Goal: Browse casually: Explore the website without a specific task or goal

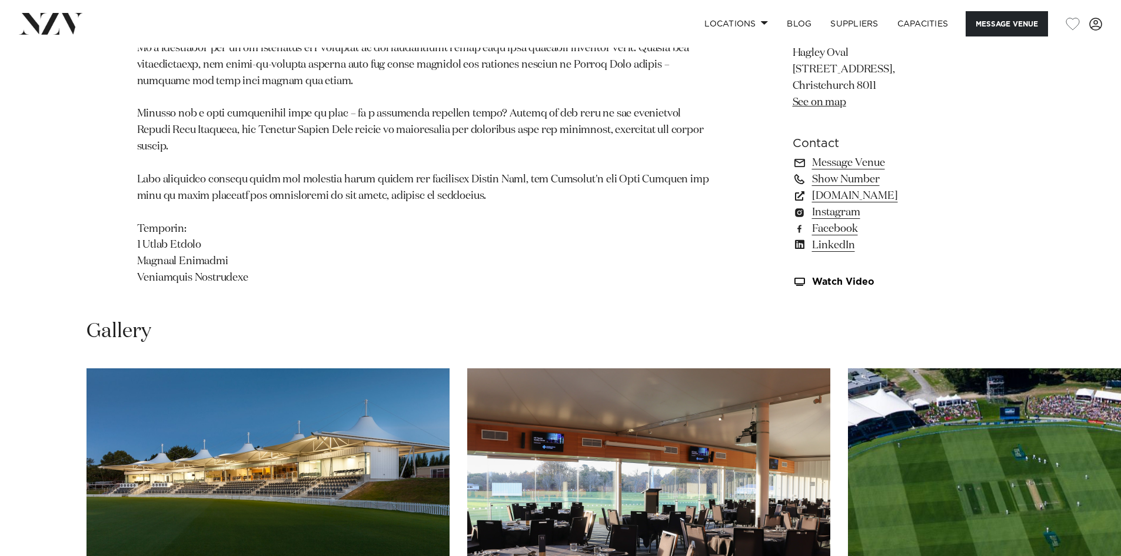
scroll to position [1236, 0]
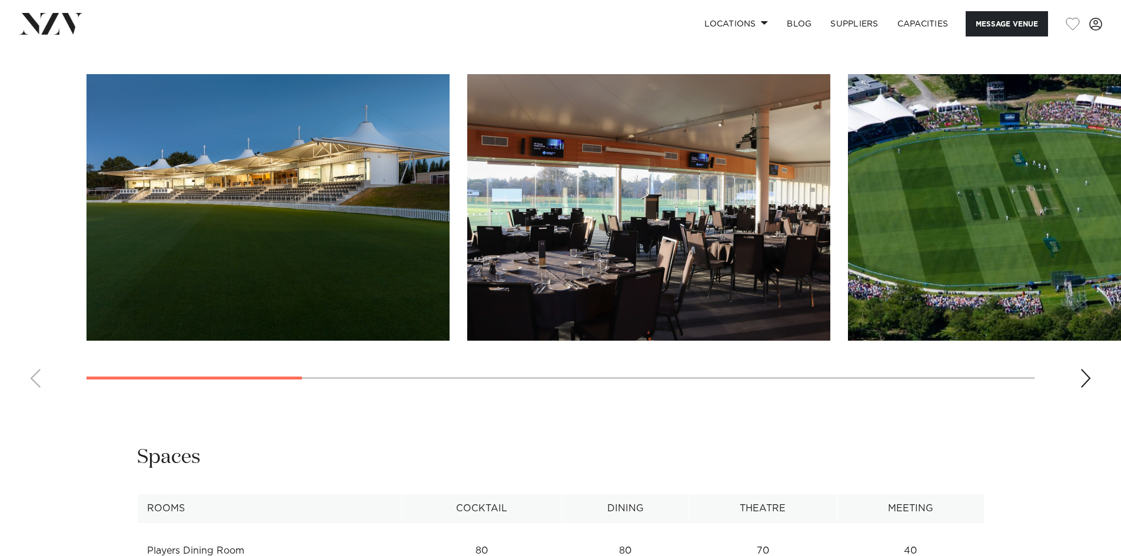
click at [1090, 369] on div "Next slide" at bounding box center [1086, 378] width 12 height 19
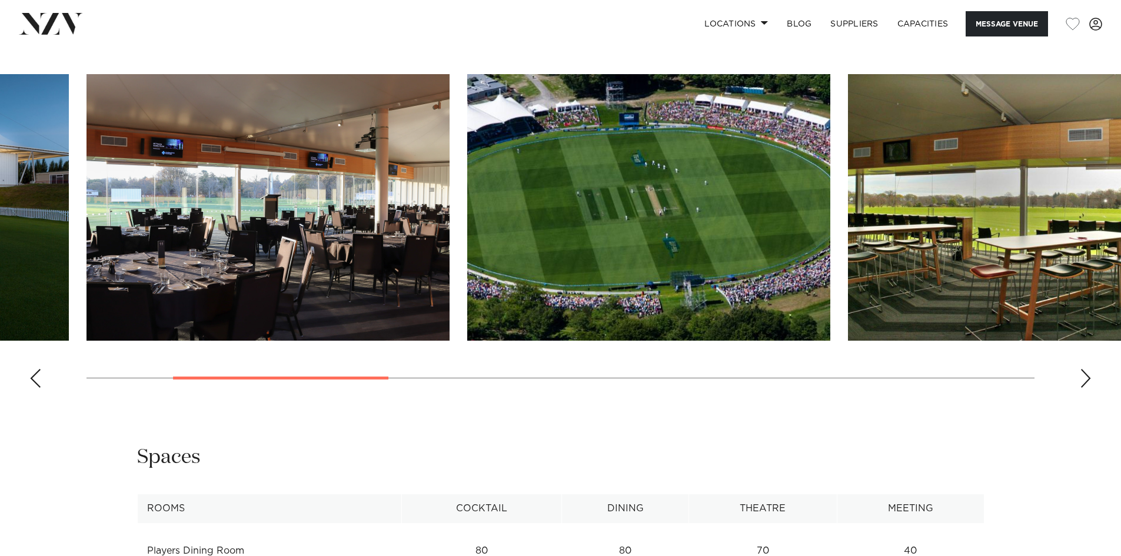
click at [1090, 369] on div "Next slide" at bounding box center [1086, 378] width 12 height 19
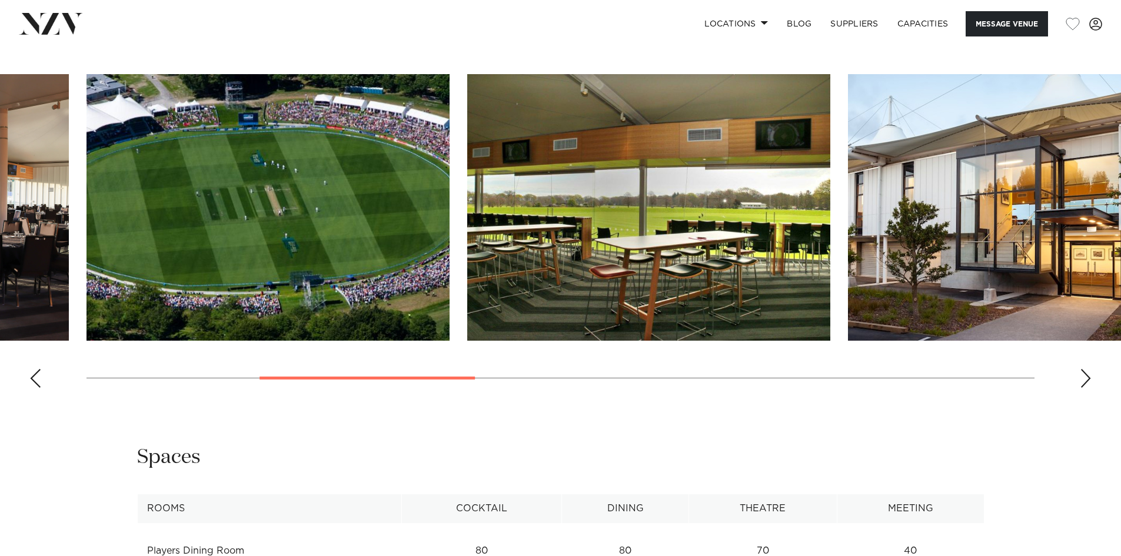
click at [1090, 369] on div "Next slide" at bounding box center [1086, 378] width 12 height 19
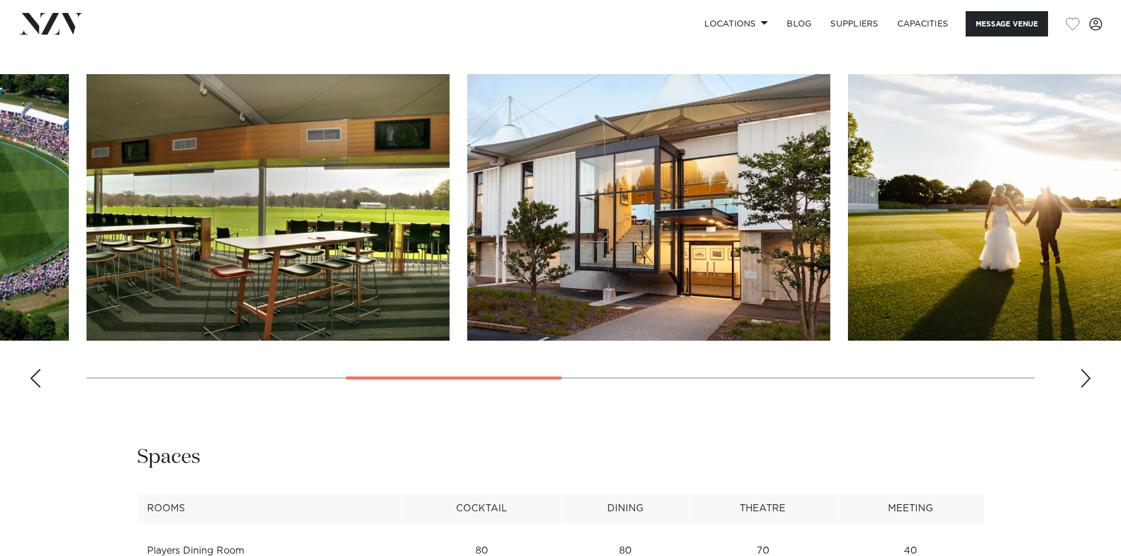
click at [1090, 369] on div "Next slide" at bounding box center [1086, 378] width 12 height 19
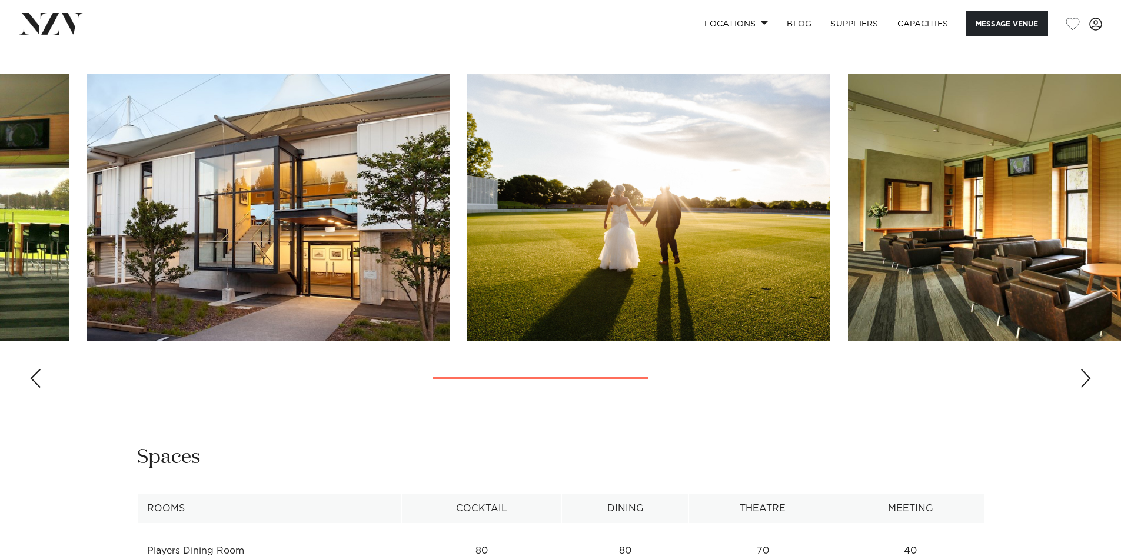
click at [1090, 369] on div "Next slide" at bounding box center [1086, 378] width 12 height 19
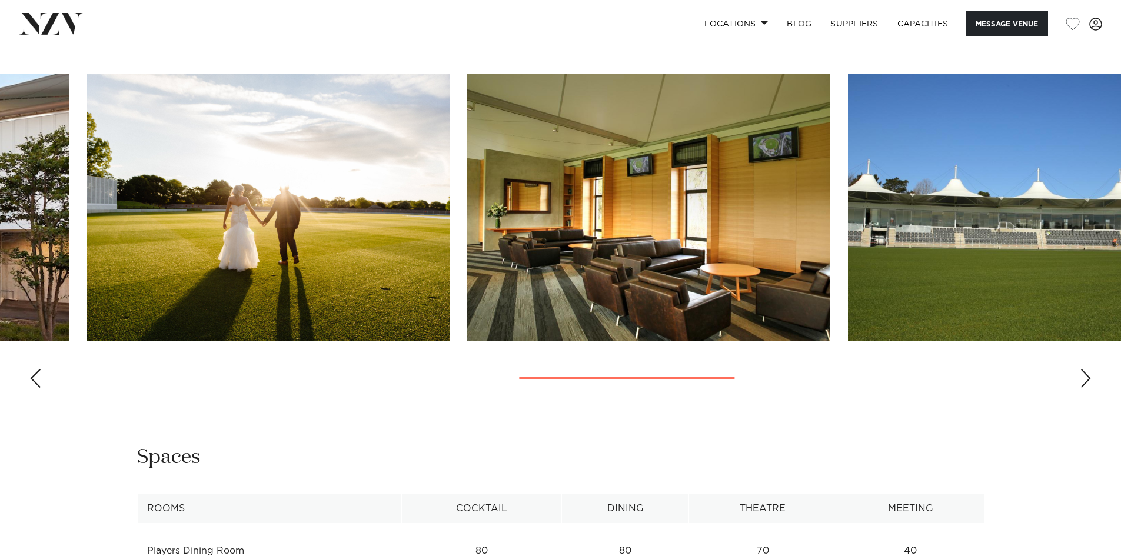
click at [1090, 369] on div "Next slide" at bounding box center [1086, 378] width 12 height 19
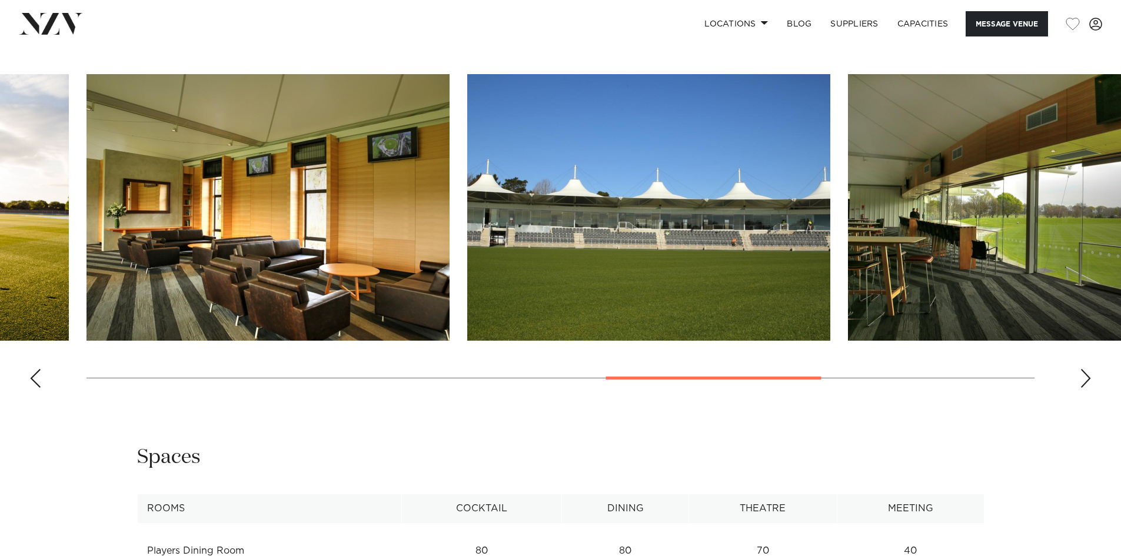
click at [1090, 369] on div "Next slide" at bounding box center [1086, 378] width 12 height 19
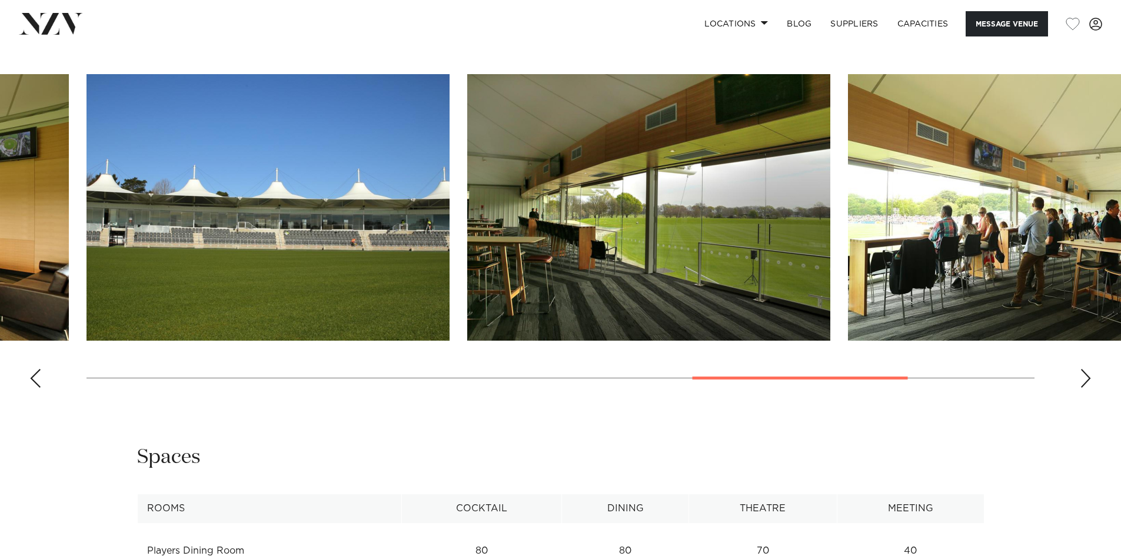
click at [1090, 369] on div "Next slide" at bounding box center [1086, 378] width 12 height 19
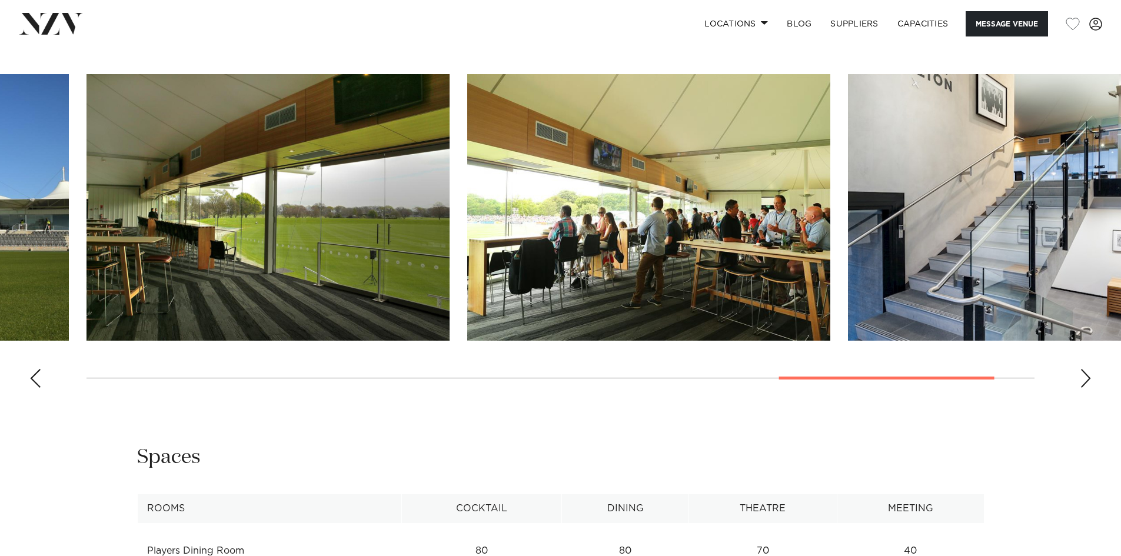
click at [1090, 369] on div "Next slide" at bounding box center [1086, 378] width 12 height 19
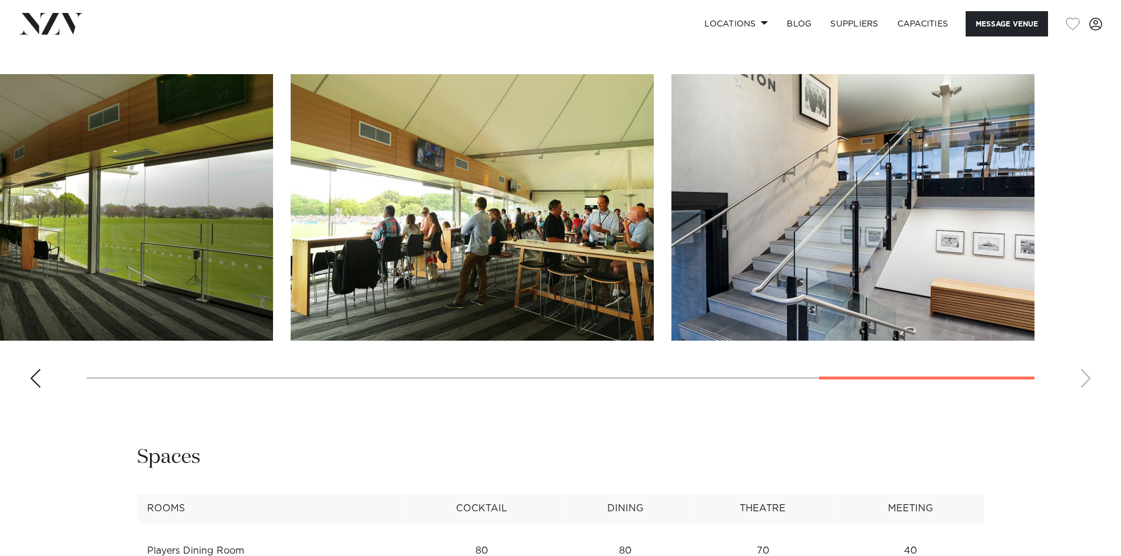
click at [1090, 369] on swiper-container at bounding box center [560, 235] width 1121 height 323
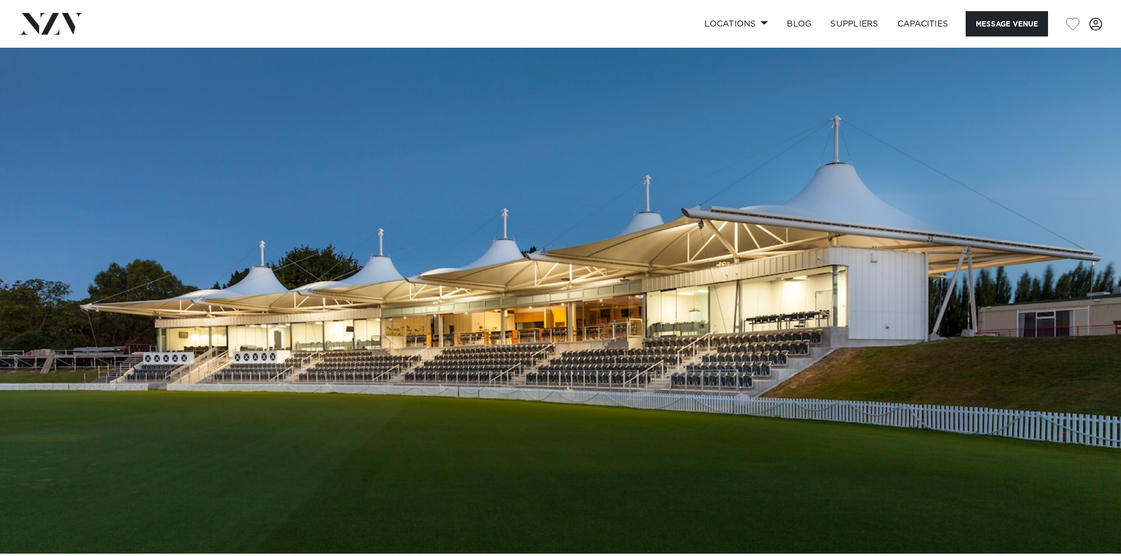
scroll to position [0, 0]
